Goal: Transaction & Acquisition: Purchase product/service

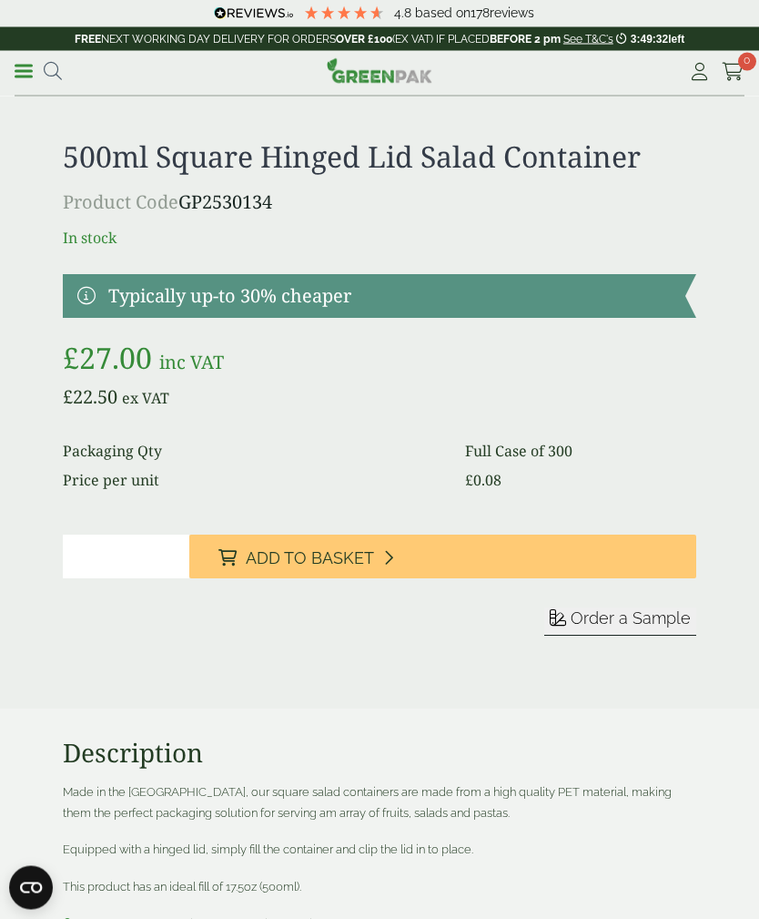
scroll to position [3013, 0]
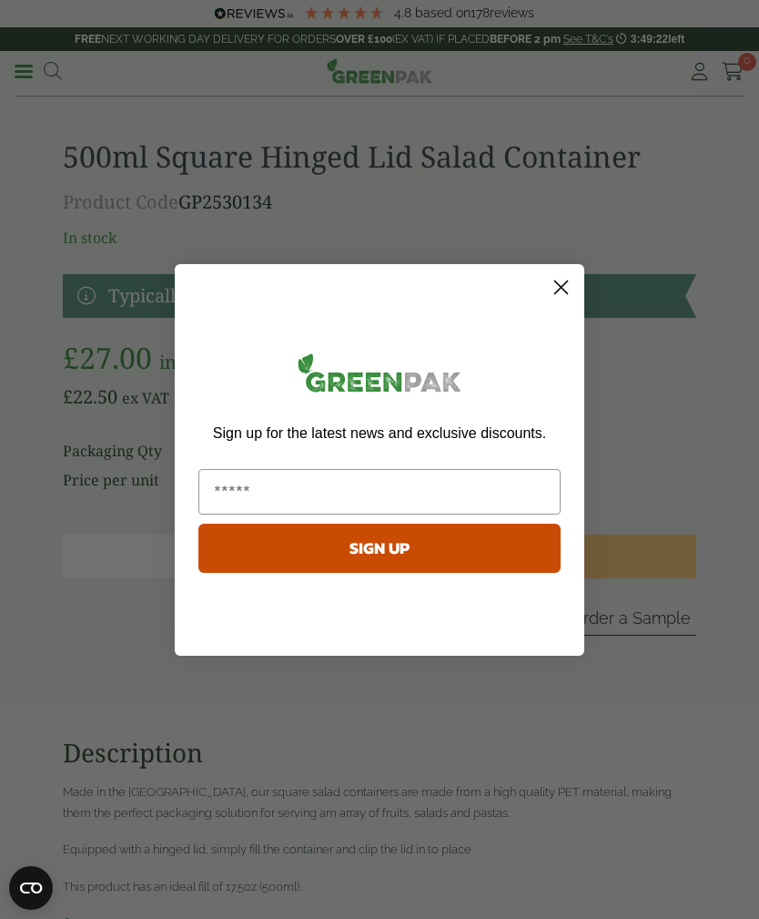
click at [566, 301] on circle "Close dialog" at bounding box center [561, 286] width 30 height 30
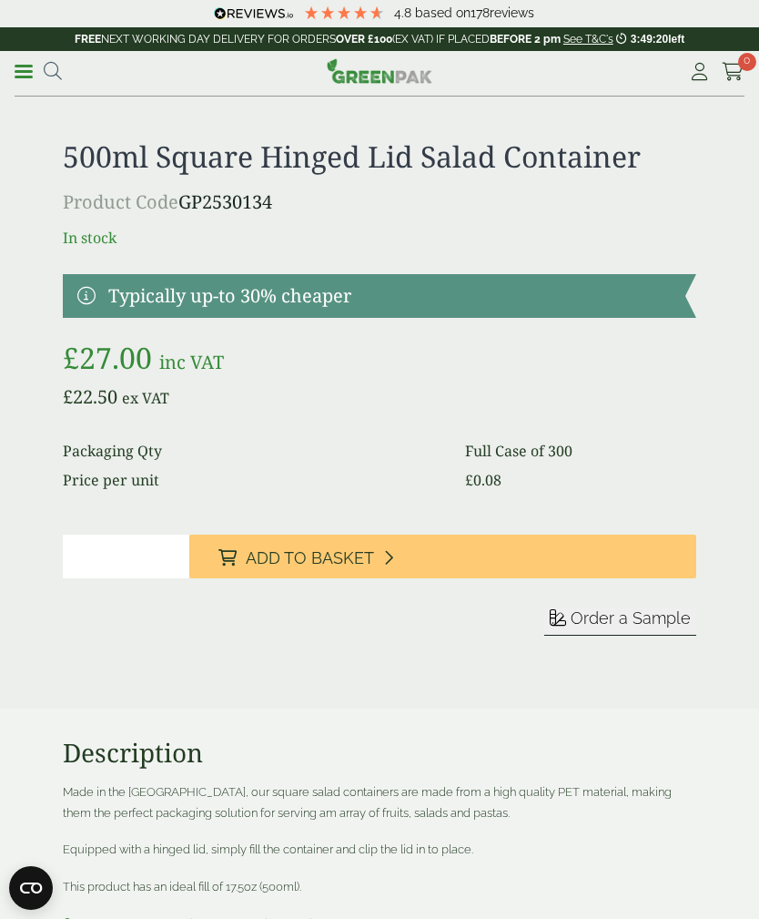
click at [424, 559] on button "Add to Basket" at bounding box center [442, 556] width 507 height 44
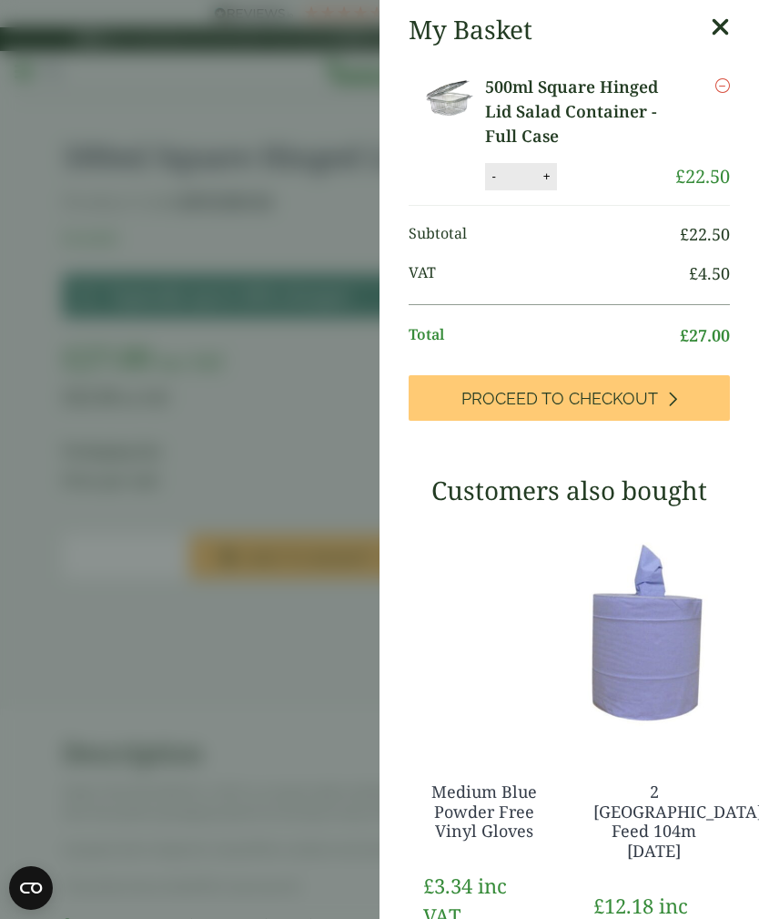
click at [714, 19] on icon at bounding box center [720, 27] width 19 height 25
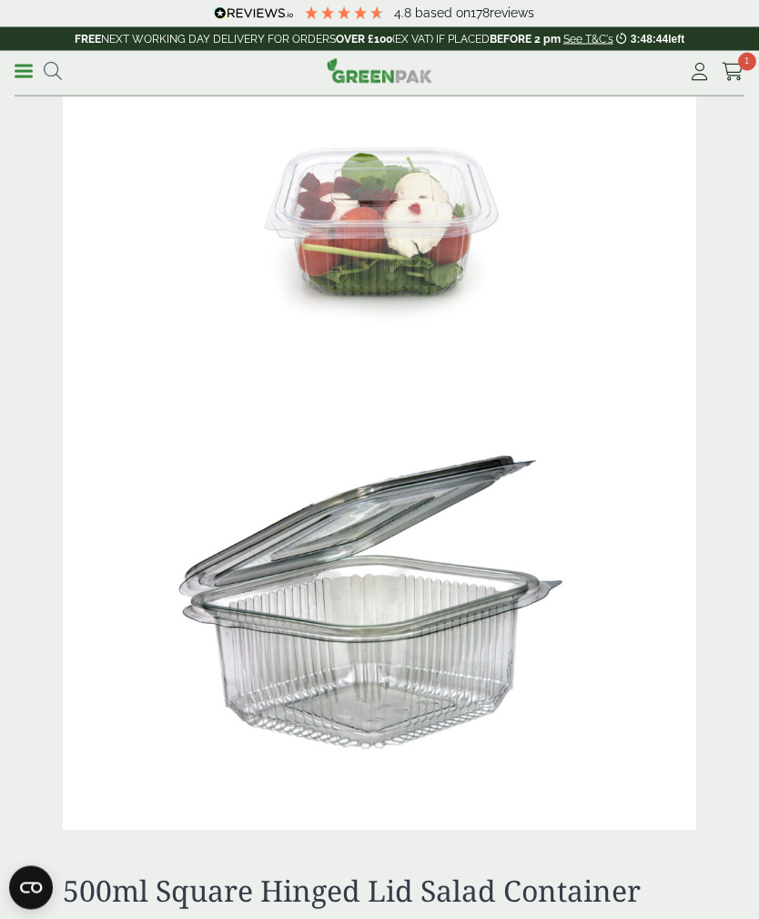
scroll to position [2274, 0]
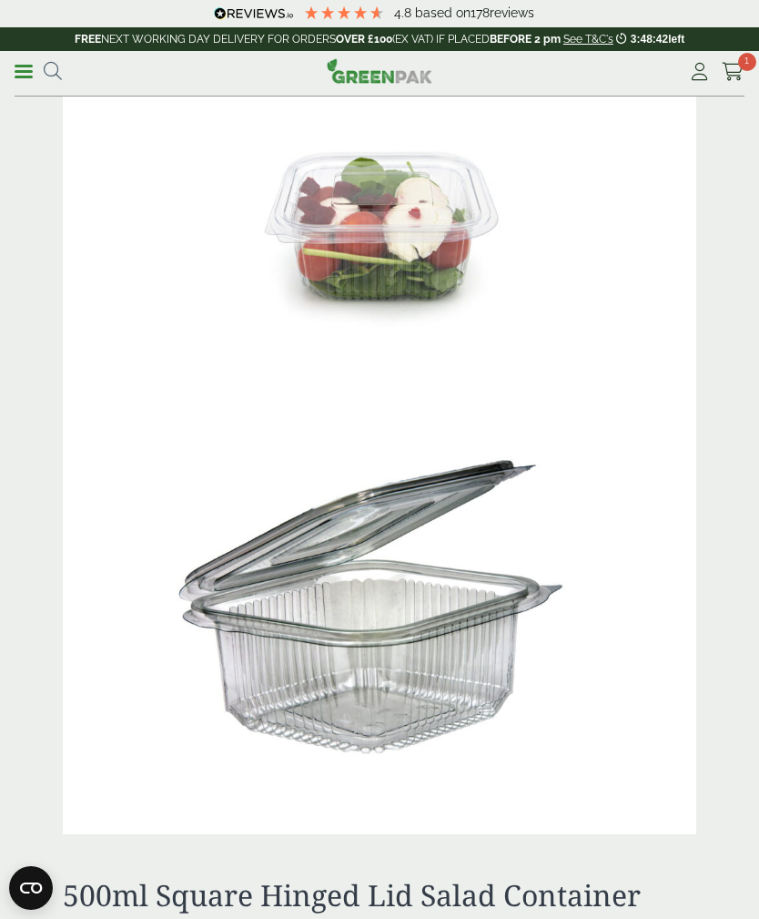
click at [32, 70] on span at bounding box center [24, 71] width 18 height 3
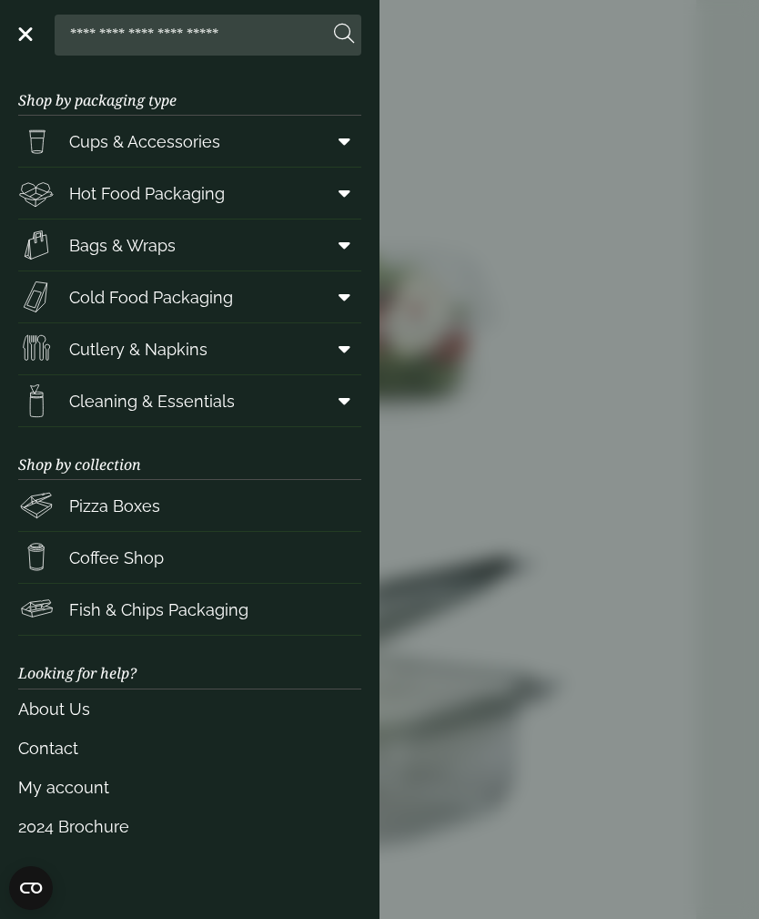
click at [335, 136] on span at bounding box center [341, 141] width 41 height 35
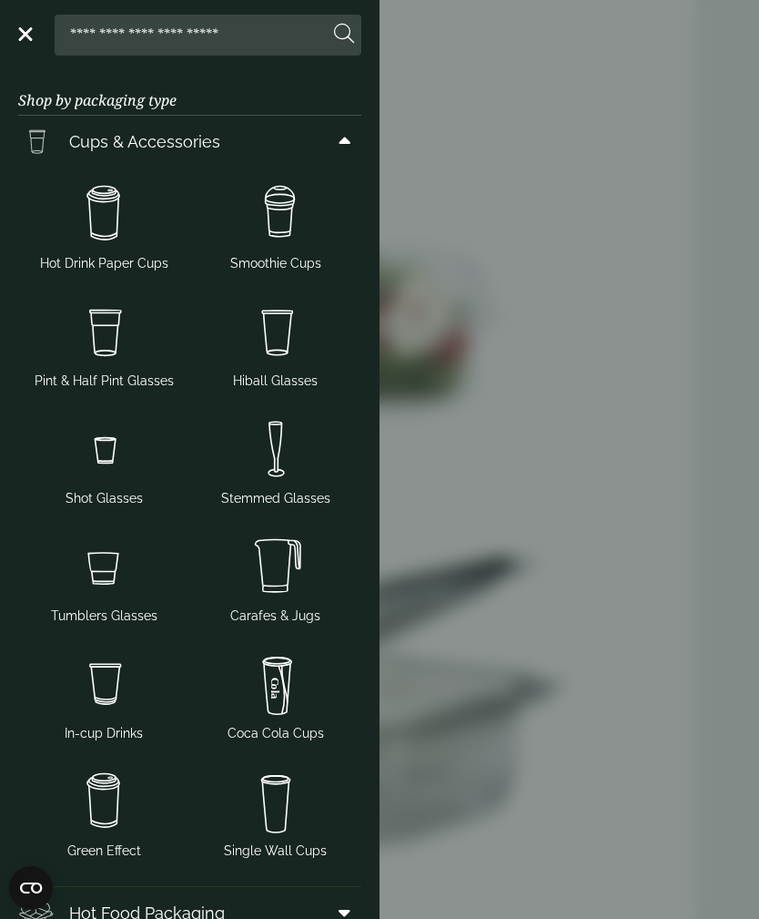
scroll to position [0, 0]
click at [156, 240] on img at bounding box center [104, 214] width 158 height 73
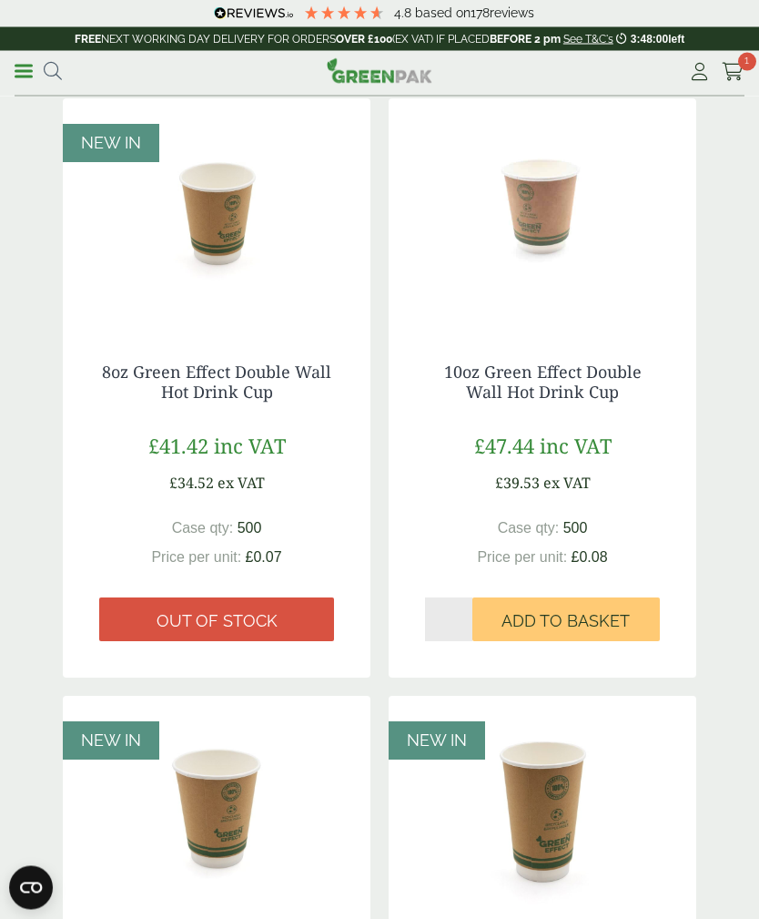
scroll to position [1968, 0]
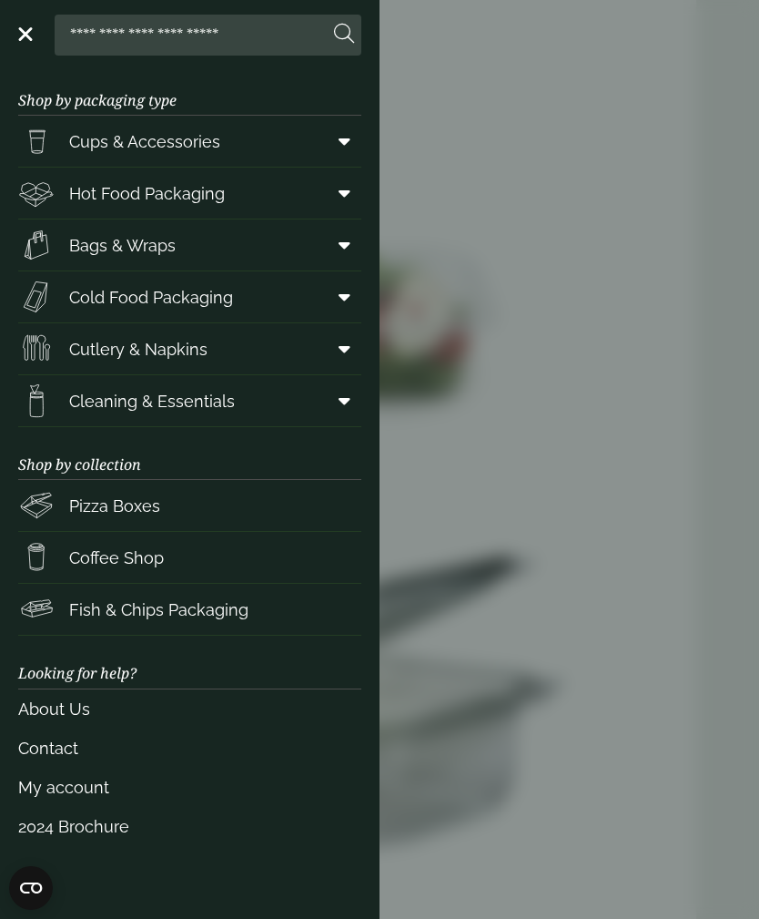
click at [349, 187] on icon at bounding box center [345, 193] width 12 height 18
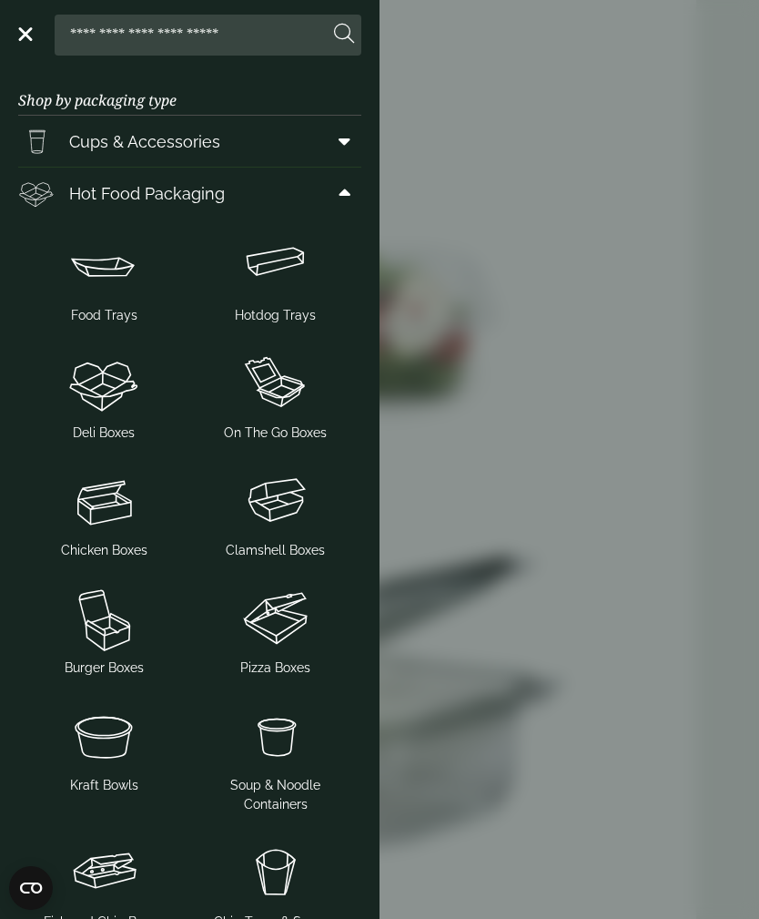
click at [460, 307] on aside "Close Shop by packaging type Cups & Accessories Hot Drink Paper Cups Smoothie C…" at bounding box center [379, 459] width 759 height 919
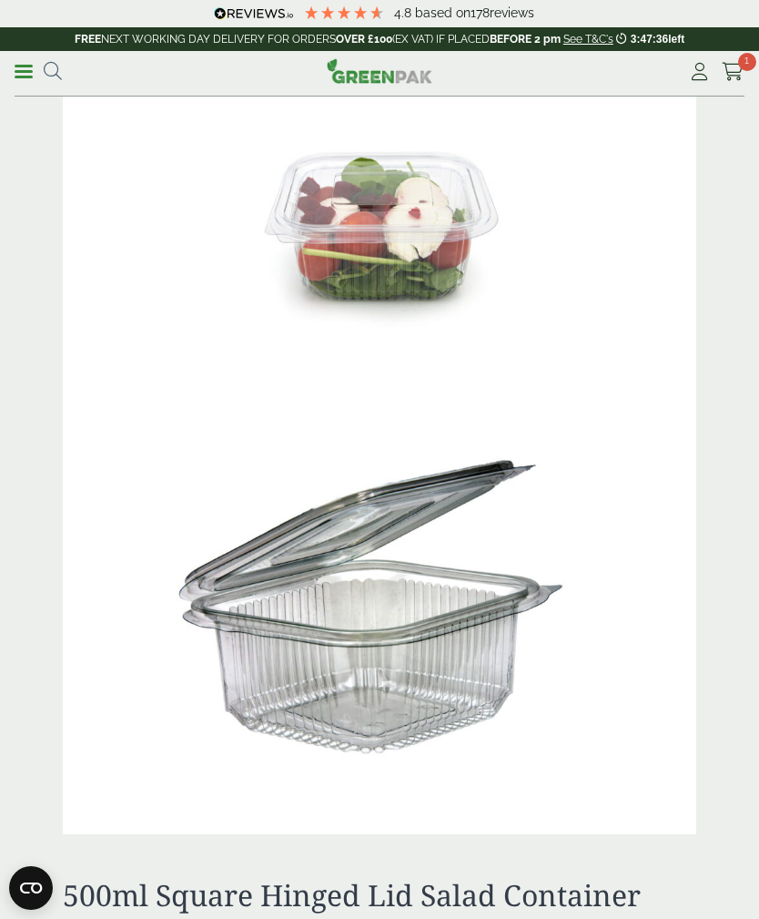
scroll to position [2274, 0]
click at [25, 76] on link "Menu" at bounding box center [24, 70] width 18 height 18
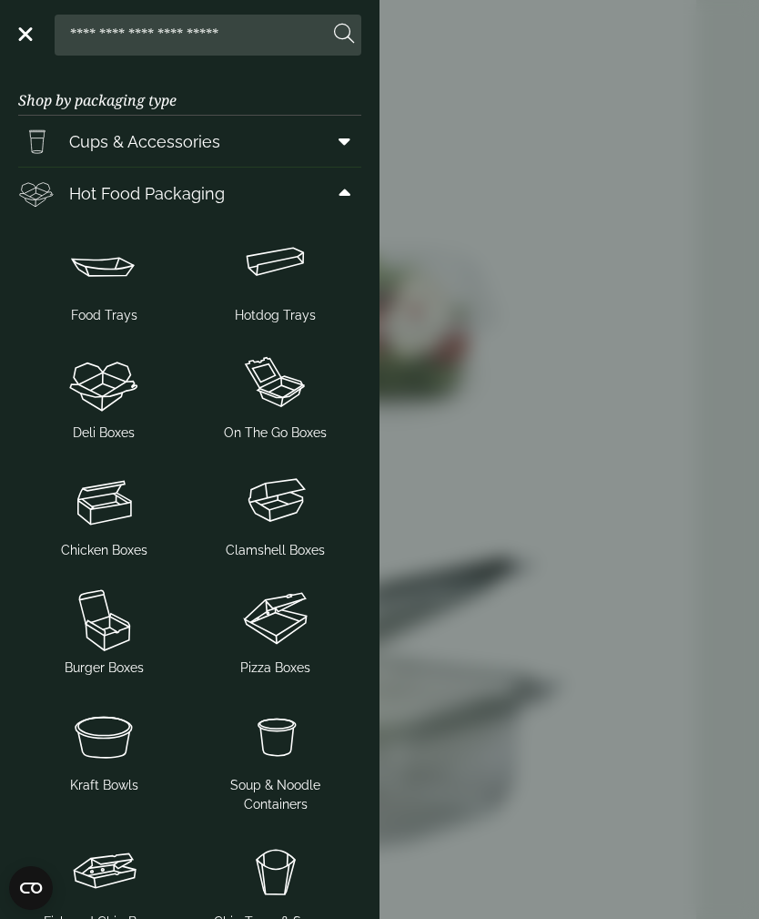
click at [23, 33] on span at bounding box center [24, 34] width 18 height 3
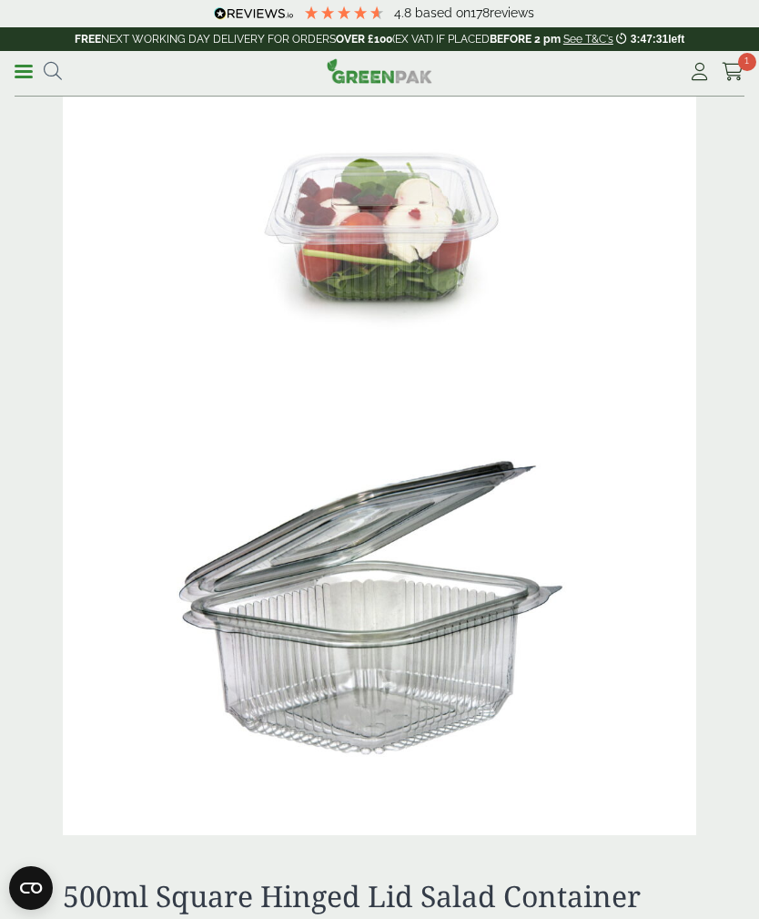
click at [26, 71] on span at bounding box center [24, 71] width 18 height 3
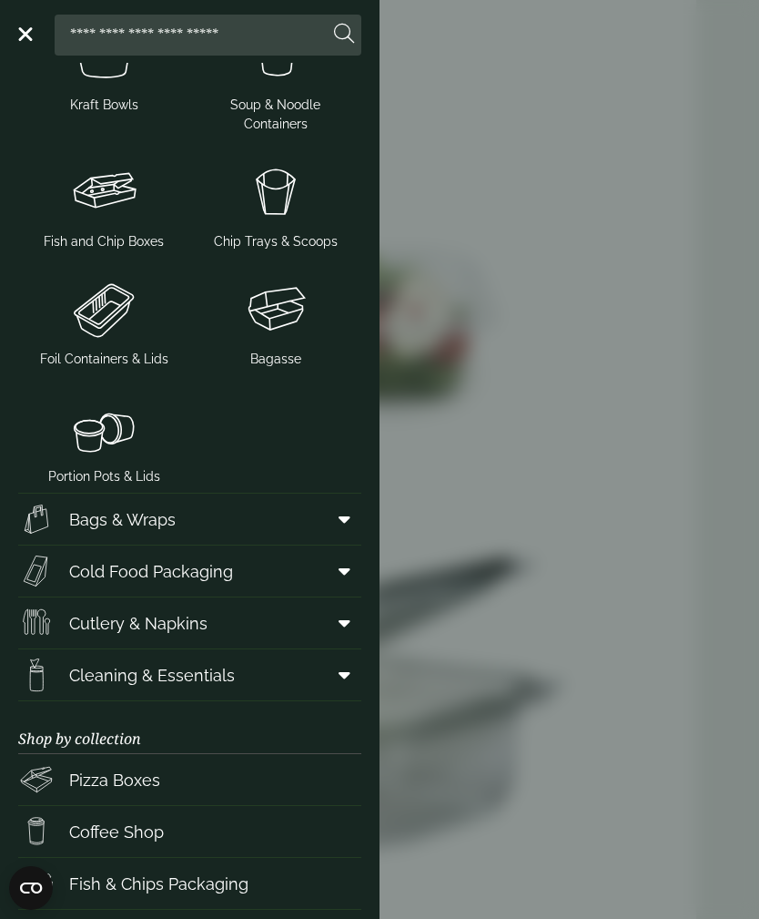
scroll to position [679, 0]
click at [349, 569] on icon at bounding box center [345, 572] width 12 height 18
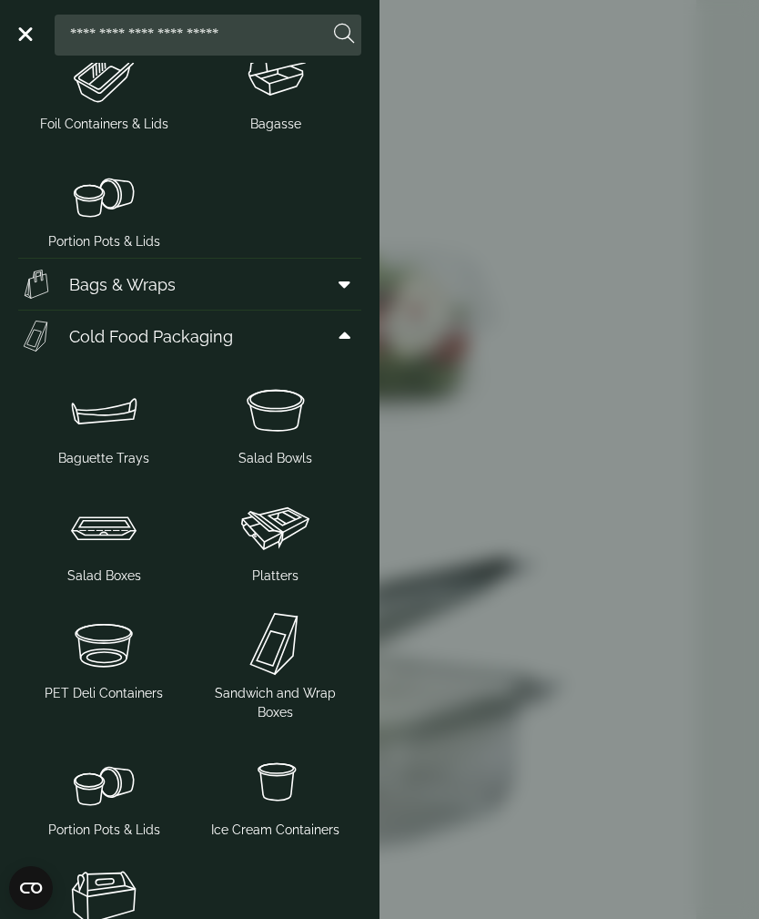
scroll to position [925, 0]
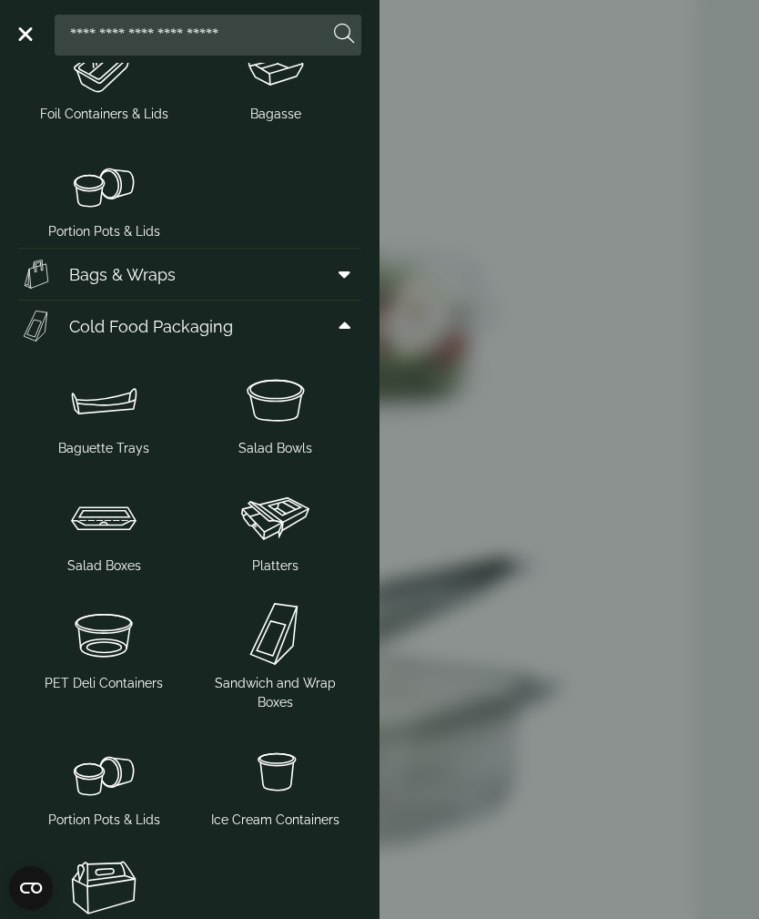
click at [283, 402] on img at bounding box center [277, 398] width 158 height 73
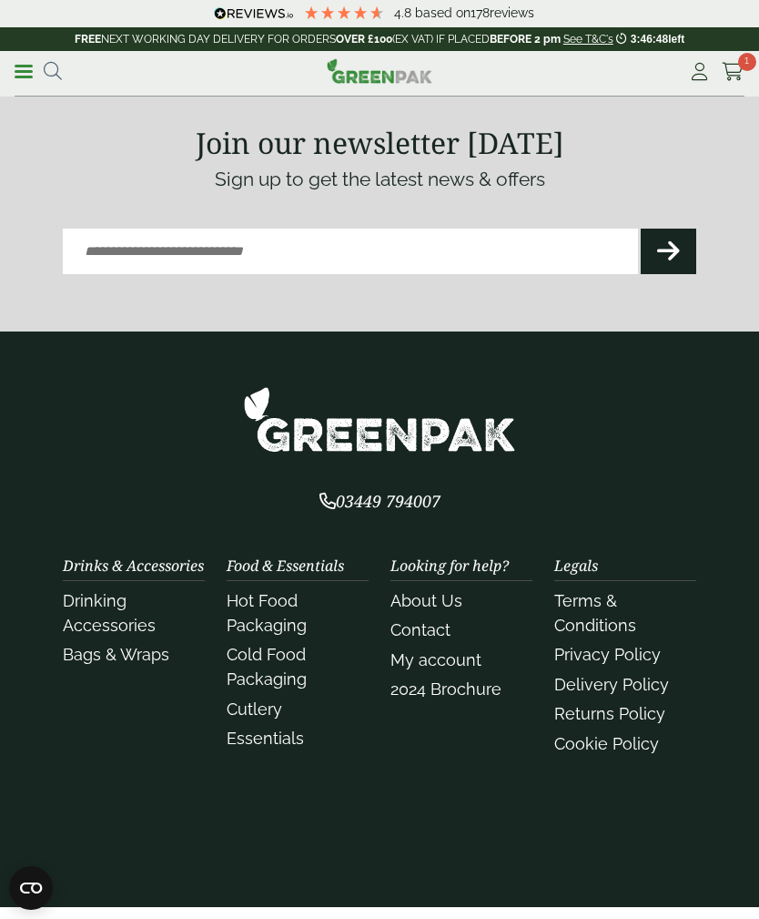
scroll to position [3913, 0]
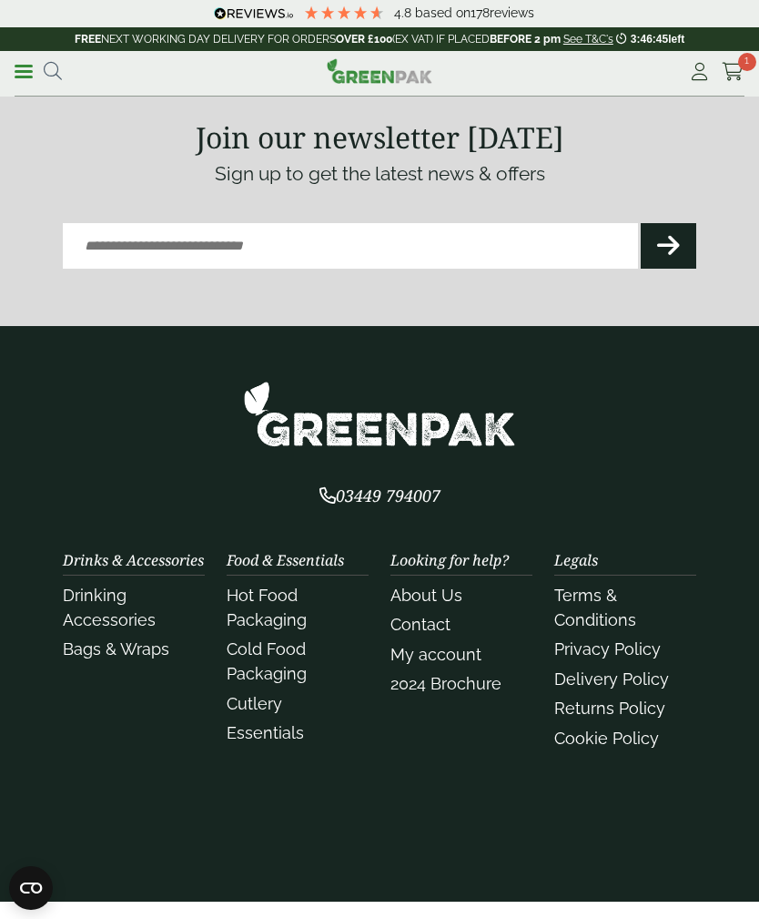
click at [750, 48] on p "FREE NEXT WORKING DAY DELIVERY FOR ORDERS OVER £100 (EX VAT) IF PLACED BEFORE 2…" at bounding box center [379, 39] width 759 height 24
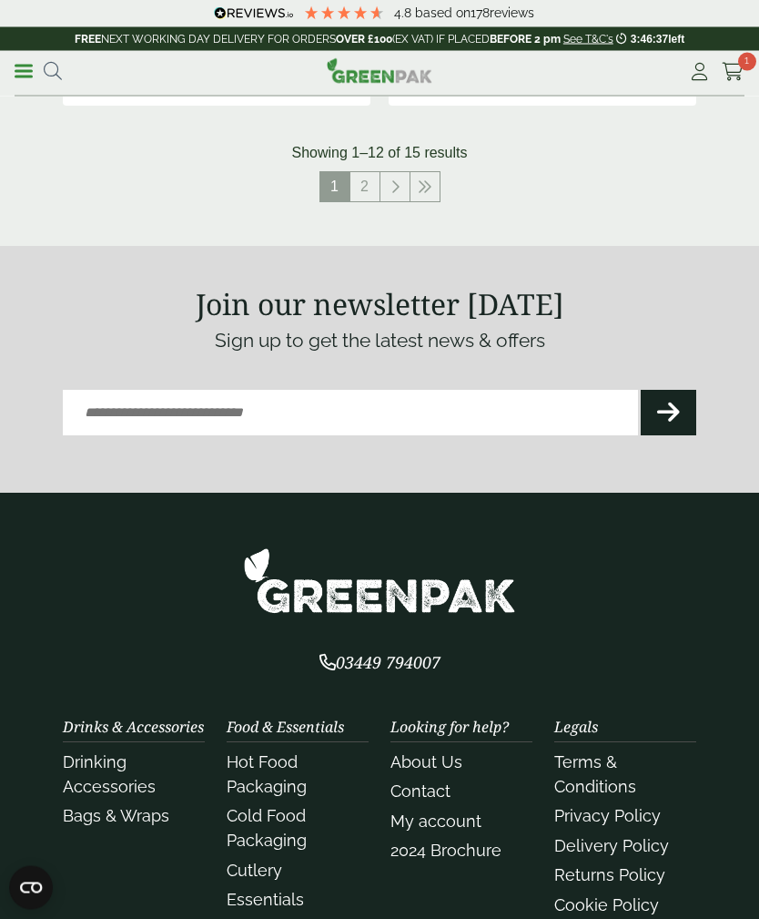
scroll to position [3747, 0]
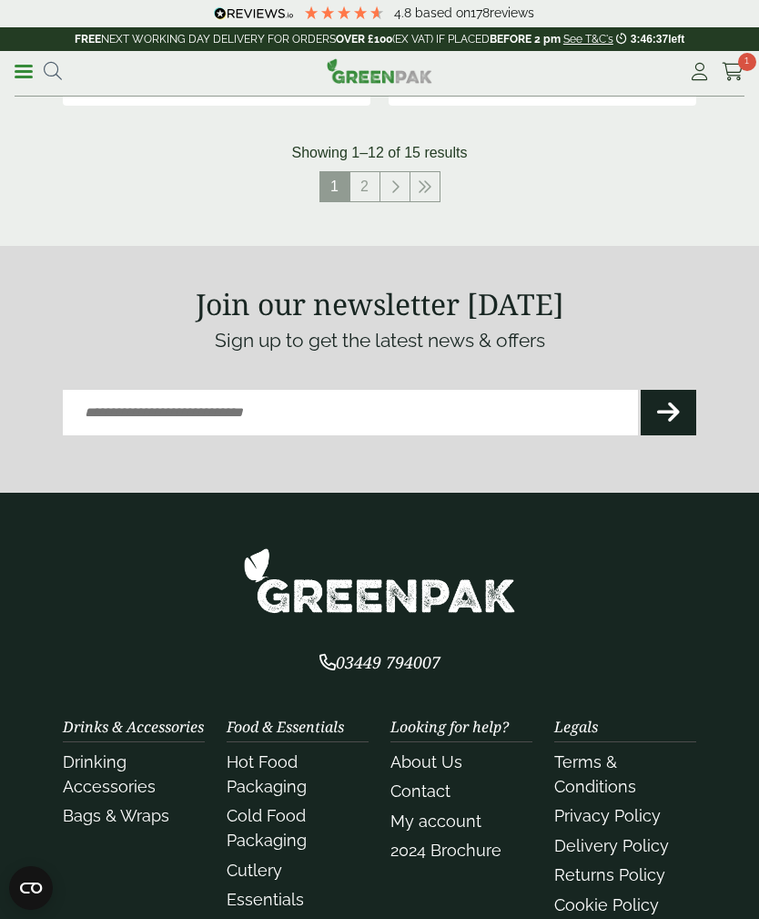
click at [730, 58] on link "Cart 1" at bounding box center [733, 71] width 23 height 27
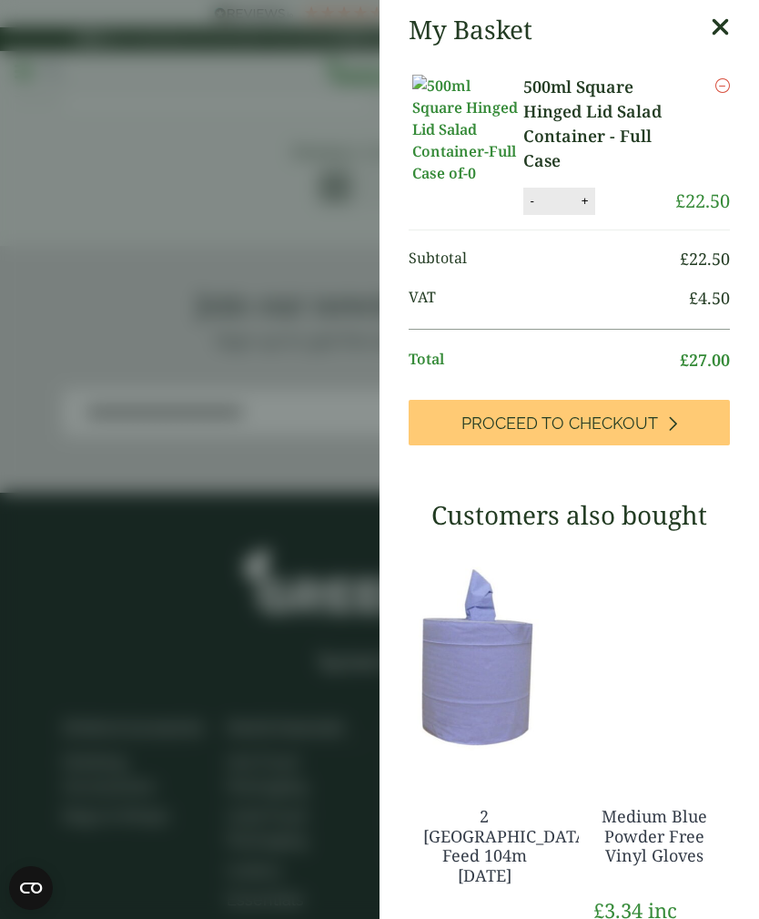
click at [616, 400] on link "Proceed to Checkout" at bounding box center [569, 423] width 321 height 46
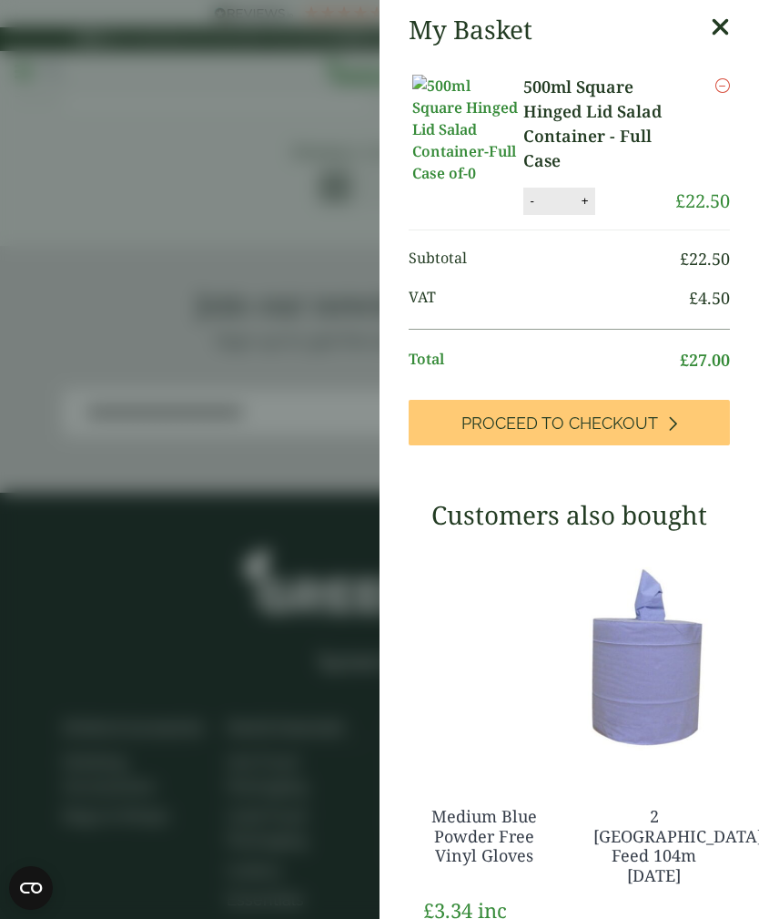
scroll to position [0, 0]
click at [717, 22] on icon at bounding box center [720, 27] width 19 height 25
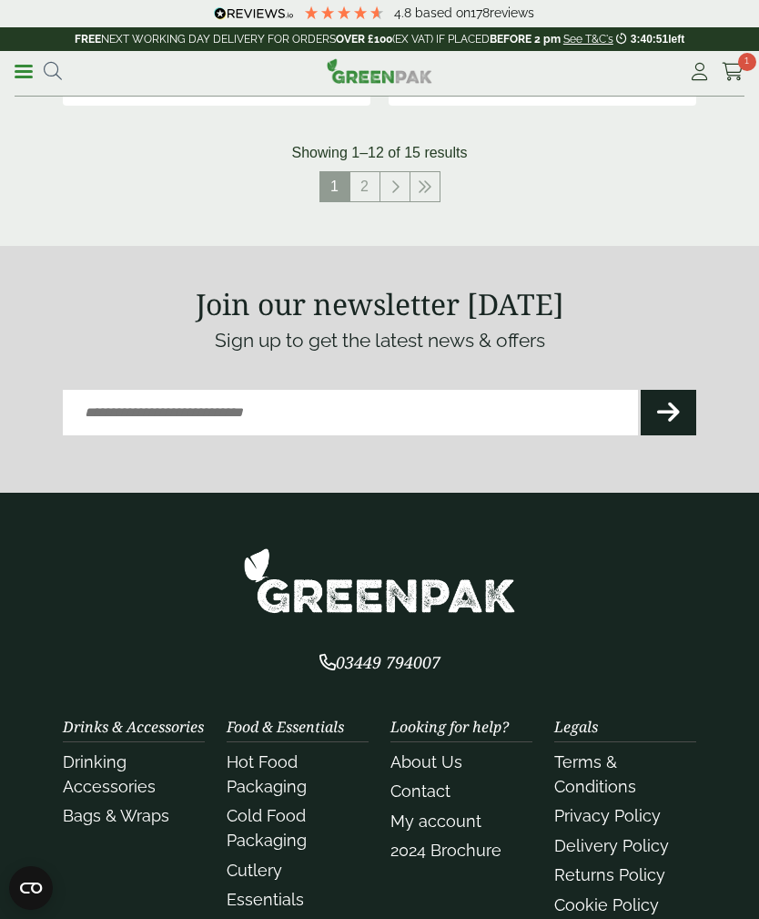
click at [738, 73] on icon at bounding box center [733, 72] width 23 height 18
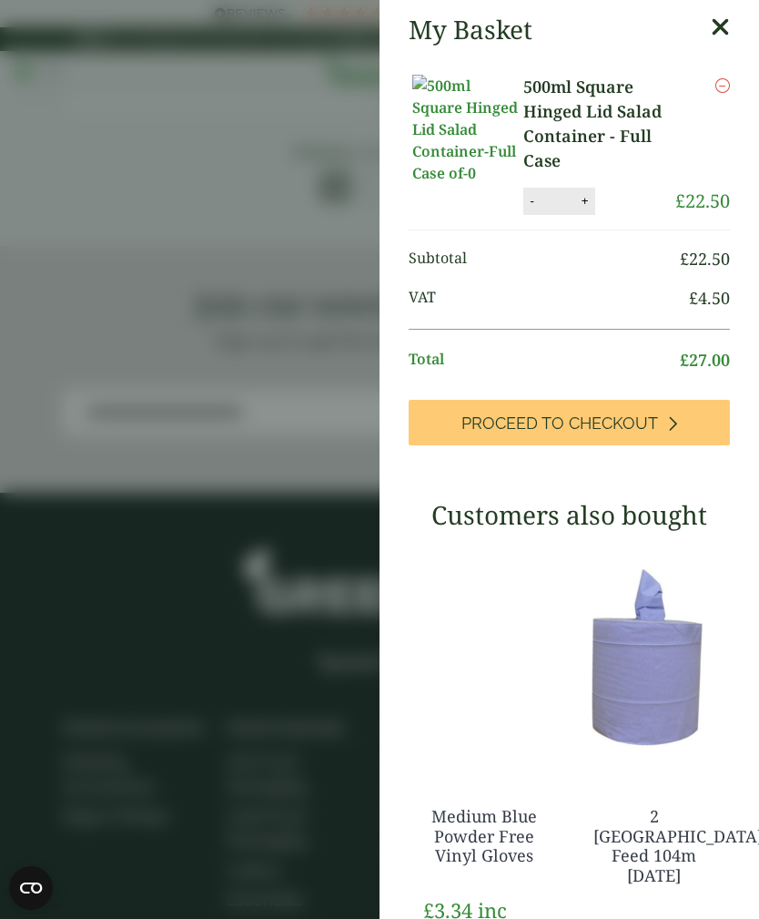
click at [649, 400] on link "Proceed to Checkout" at bounding box center [569, 423] width 321 height 46
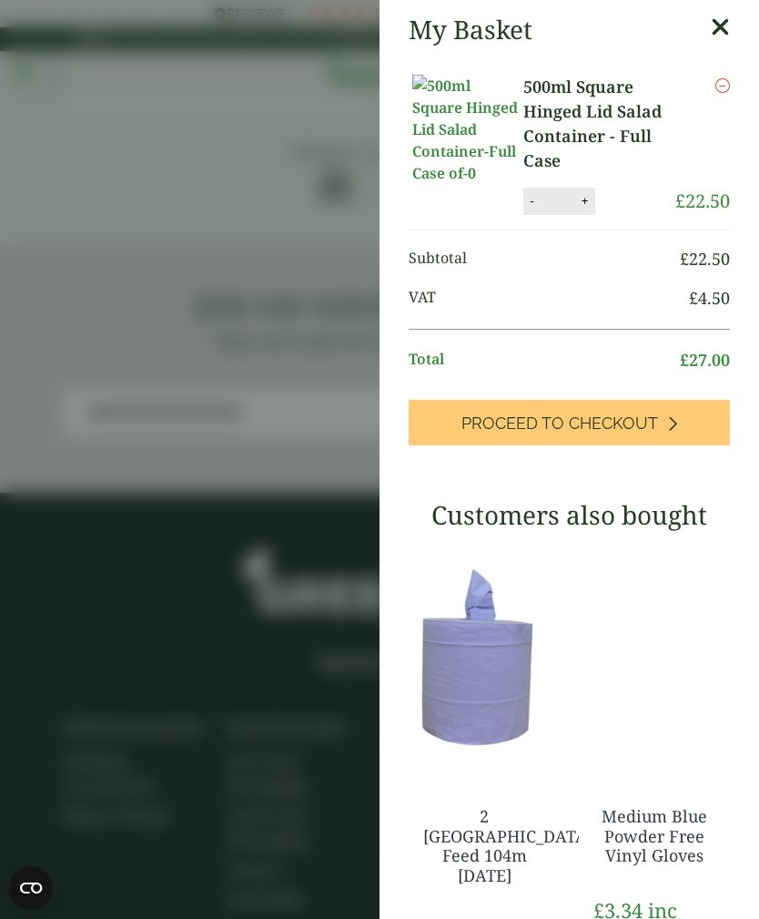
click at [727, 30] on icon at bounding box center [720, 27] width 19 height 25
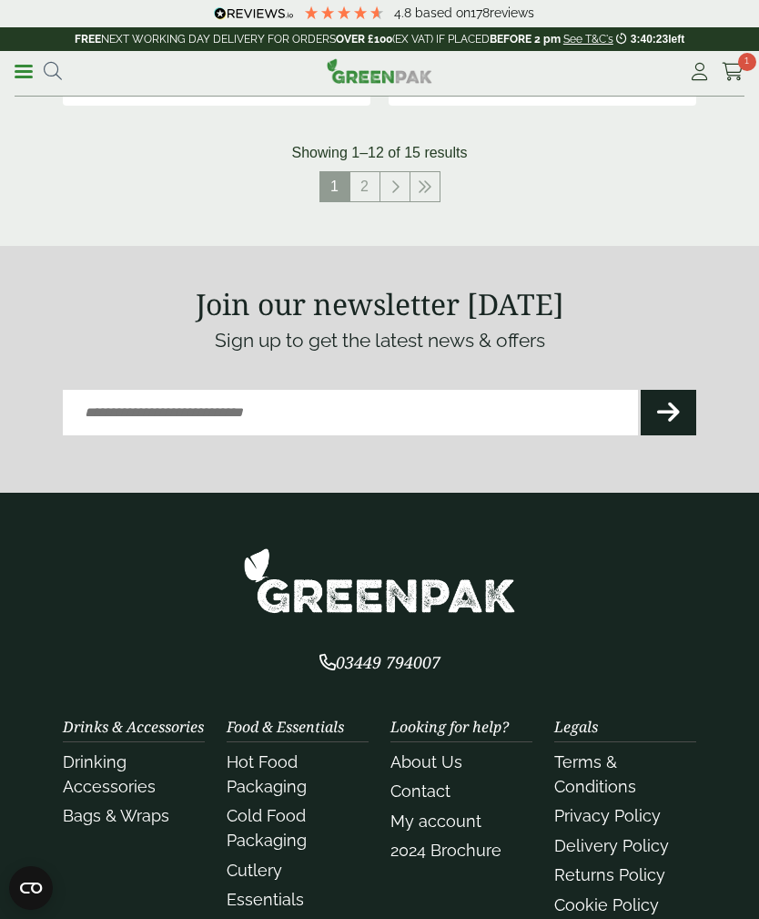
click at [111, 25] on div "4.8 Based on 178 reviews" at bounding box center [374, 15] width 738 height 21
click at [158, 25] on div "4.8 Based on 178 reviews" at bounding box center [374, 15] width 738 height 21
click at [161, 26] on div "4.8 Based on 178 reviews" at bounding box center [379, 13] width 759 height 27
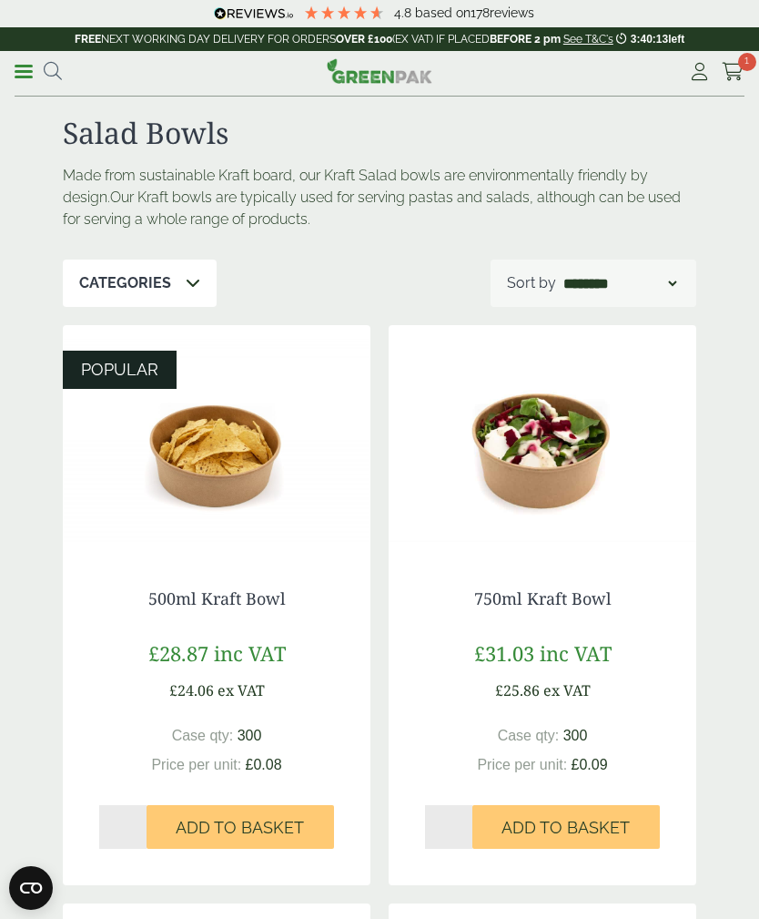
click at [22, 70] on span at bounding box center [24, 71] width 18 height 3
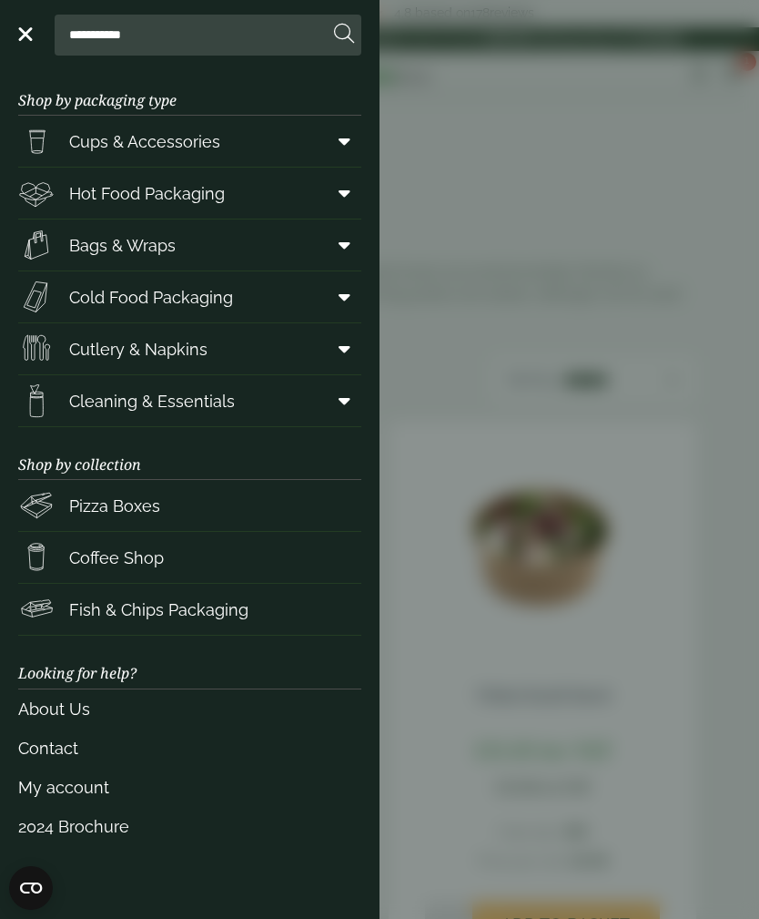
click at [30, 30] on link "Menu" at bounding box center [24, 33] width 18 height 18
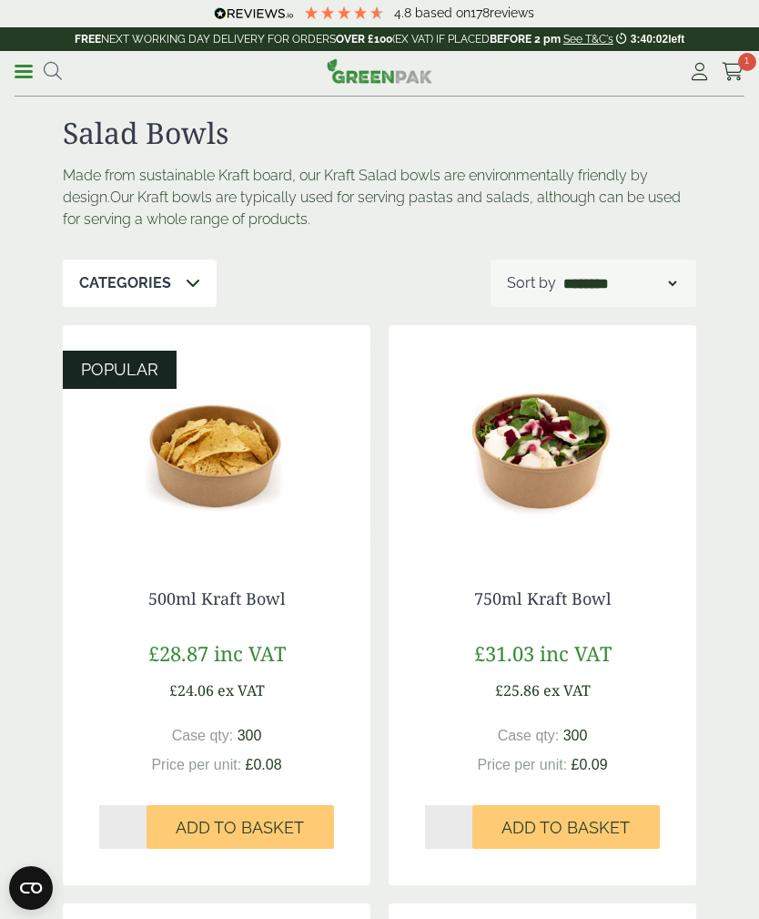
click at [583, 36] on link "See T&C's" at bounding box center [589, 39] width 50 height 13
